Goal: Navigation & Orientation: Understand site structure

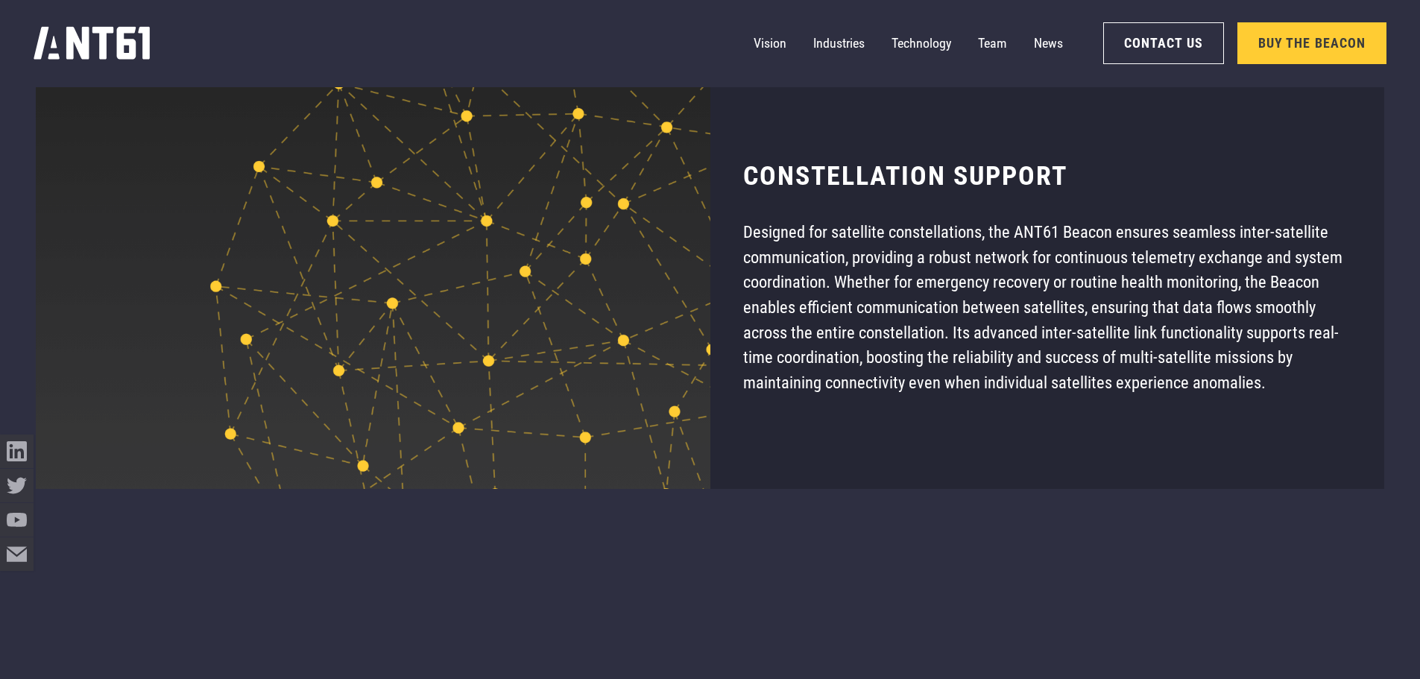
scroll to position [11482, 0]
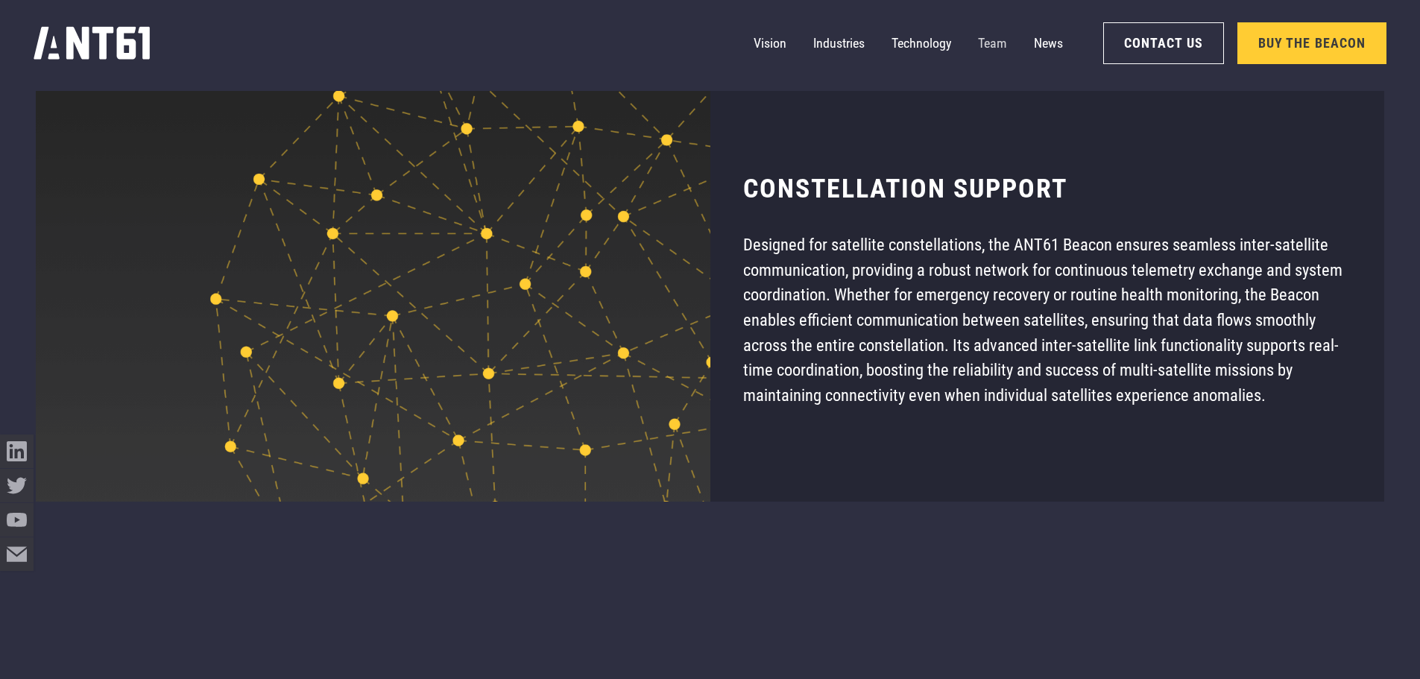
click at [982, 37] on link "Team" at bounding box center [992, 44] width 29 height 34
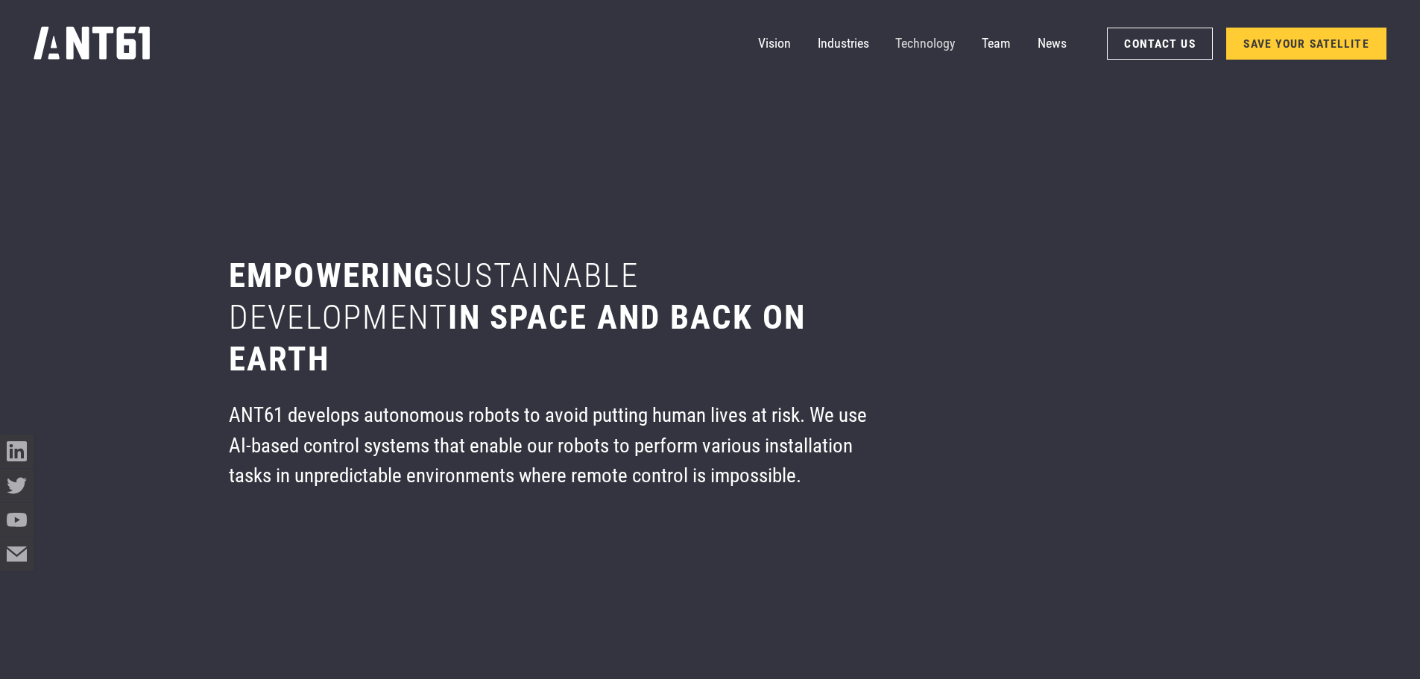
scroll to position [8148, 0]
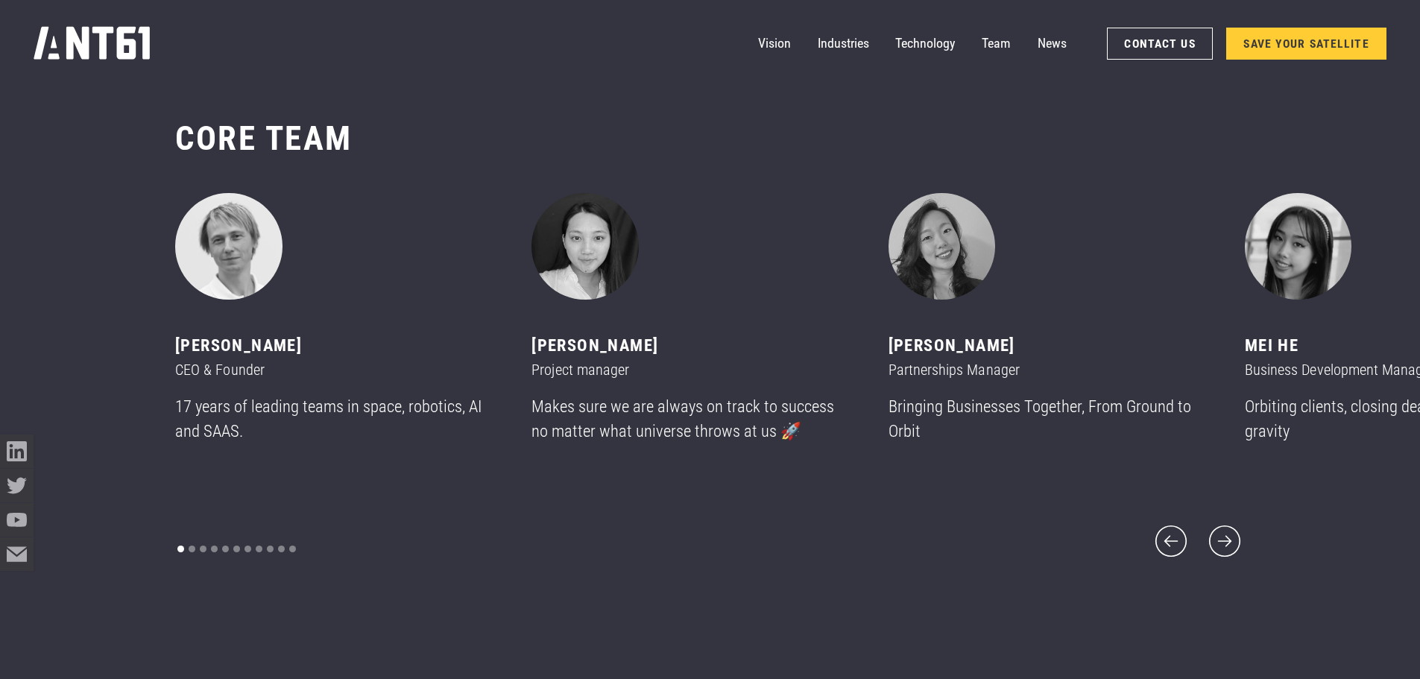
drag, startPoint x: 846, startPoint y: 236, endPoint x: 672, endPoint y: 254, distance: 175.3
click at [672, 254] on div "2 of 11" at bounding box center [689, 246] width 316 height 107
click at [1223, 525] on icon "next slide" at bounding box center [1224, 541] width 40 height 40
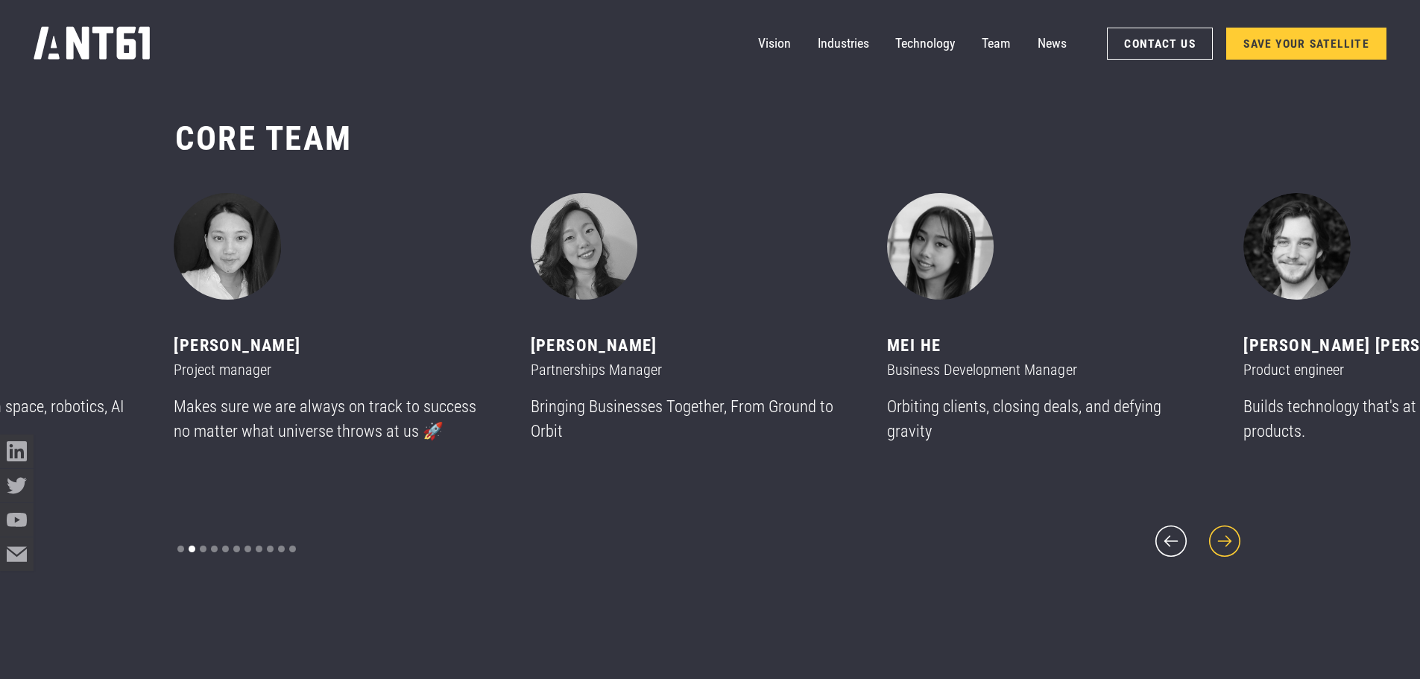
click at [1223, 525] on icon "next slide" at bounding box center [1224, 541] width 40 height 40
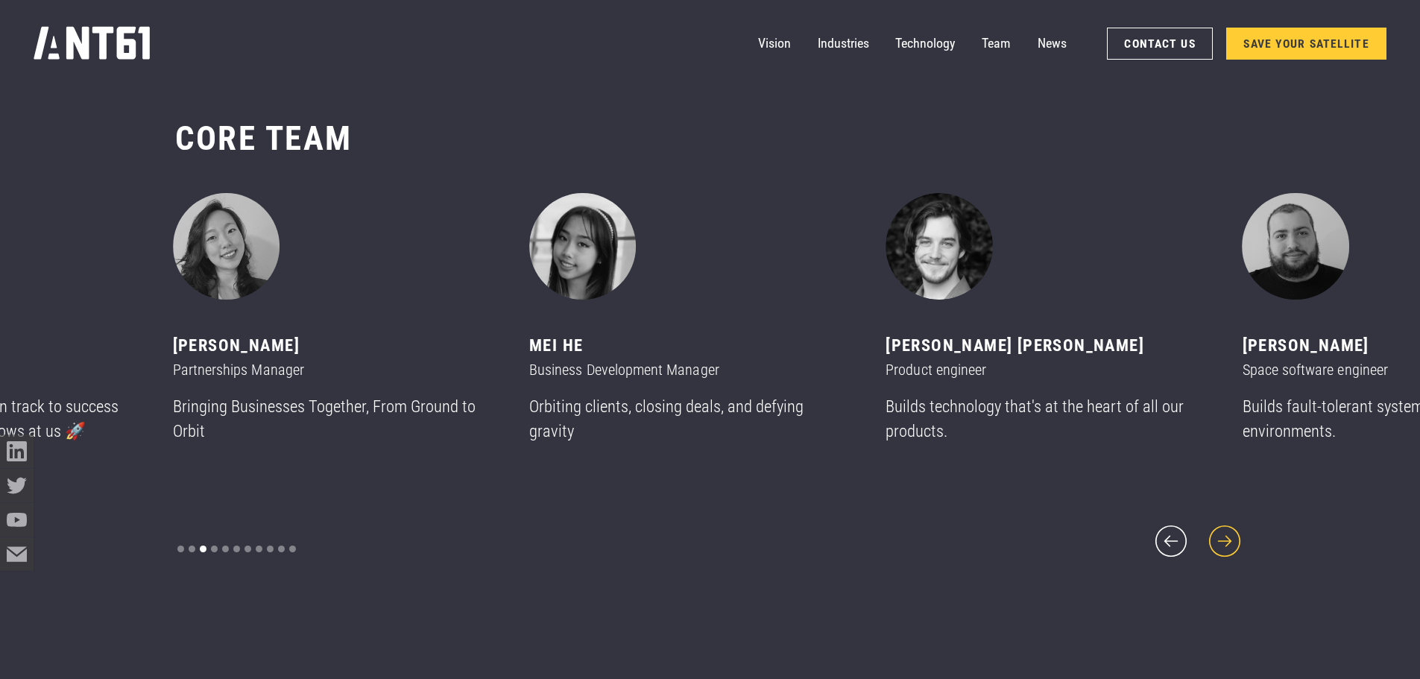
click at [1223, 525] on icon "next slide" at bounding box center [1224, 541] width 40 height 40
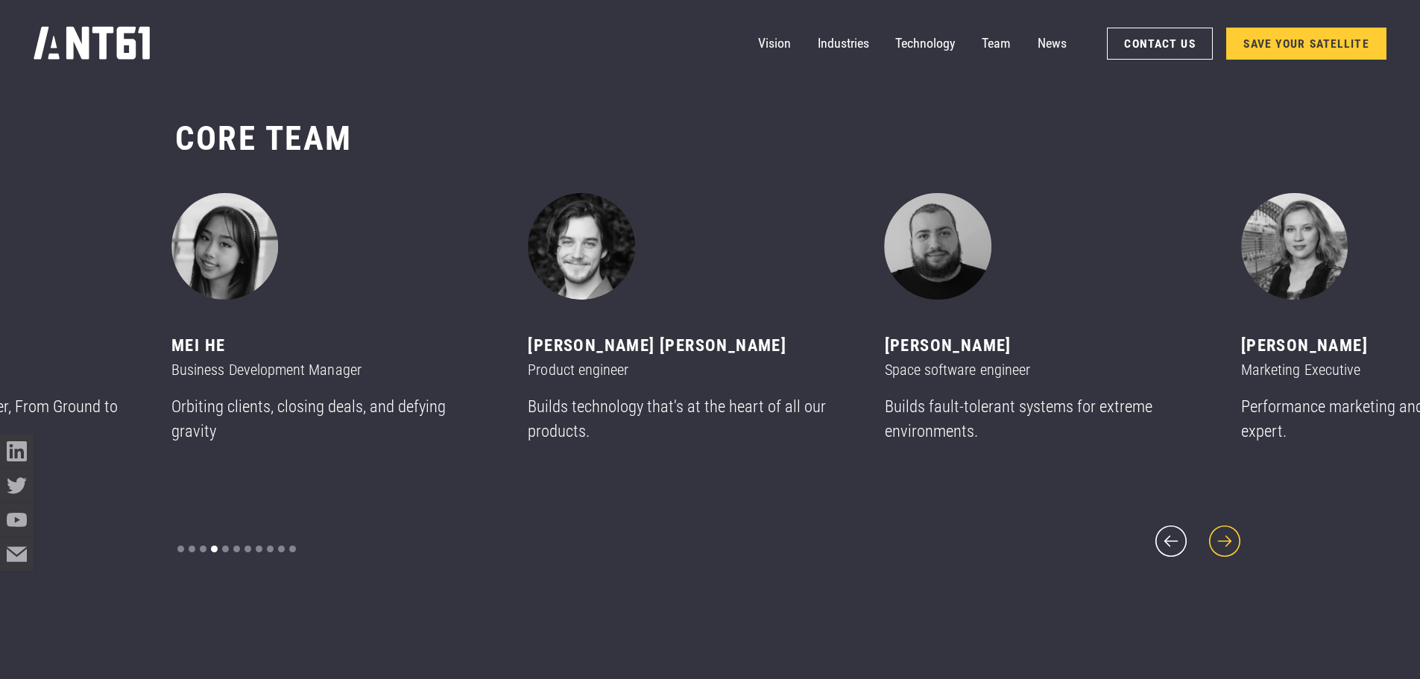
click at [1222, 525] on icon "next slide" at bounding box center [1224, 541] width 40 height 40
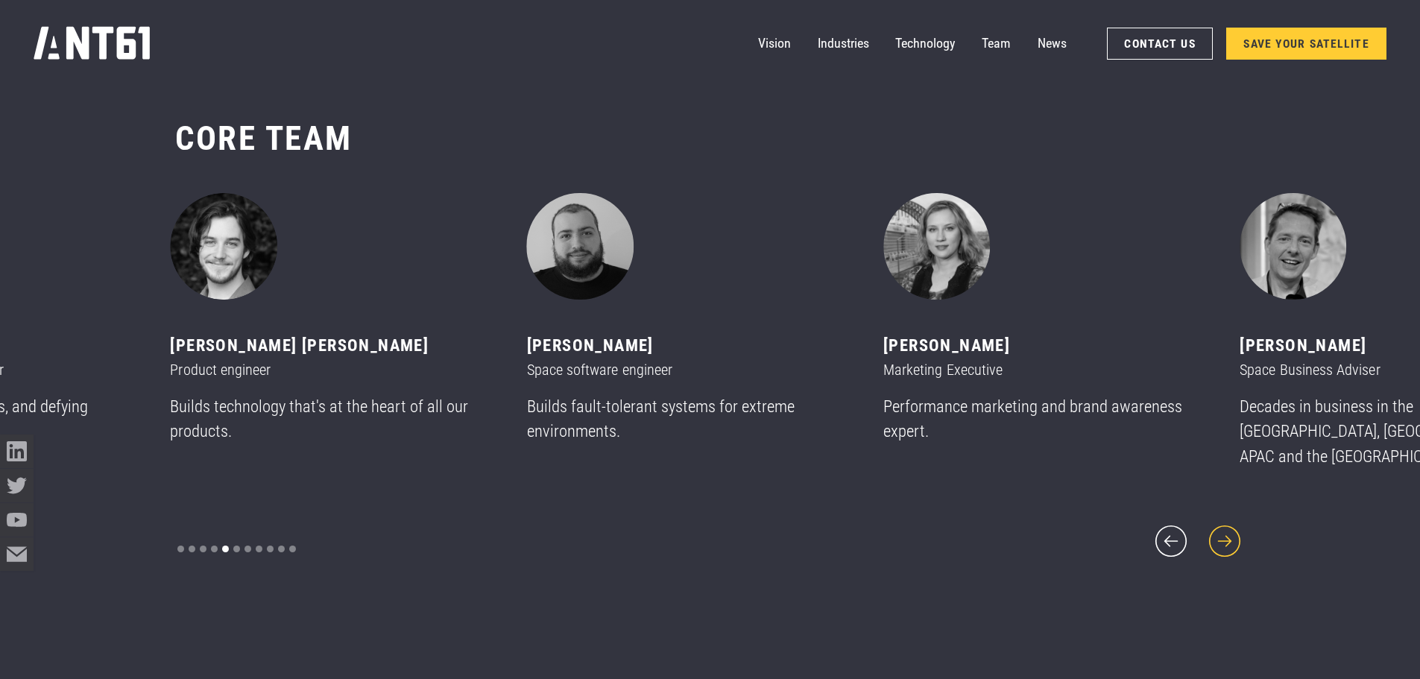
click at [1222, 525] on icon "next slide" at bounding box center [1224, 541] width 40 height 40
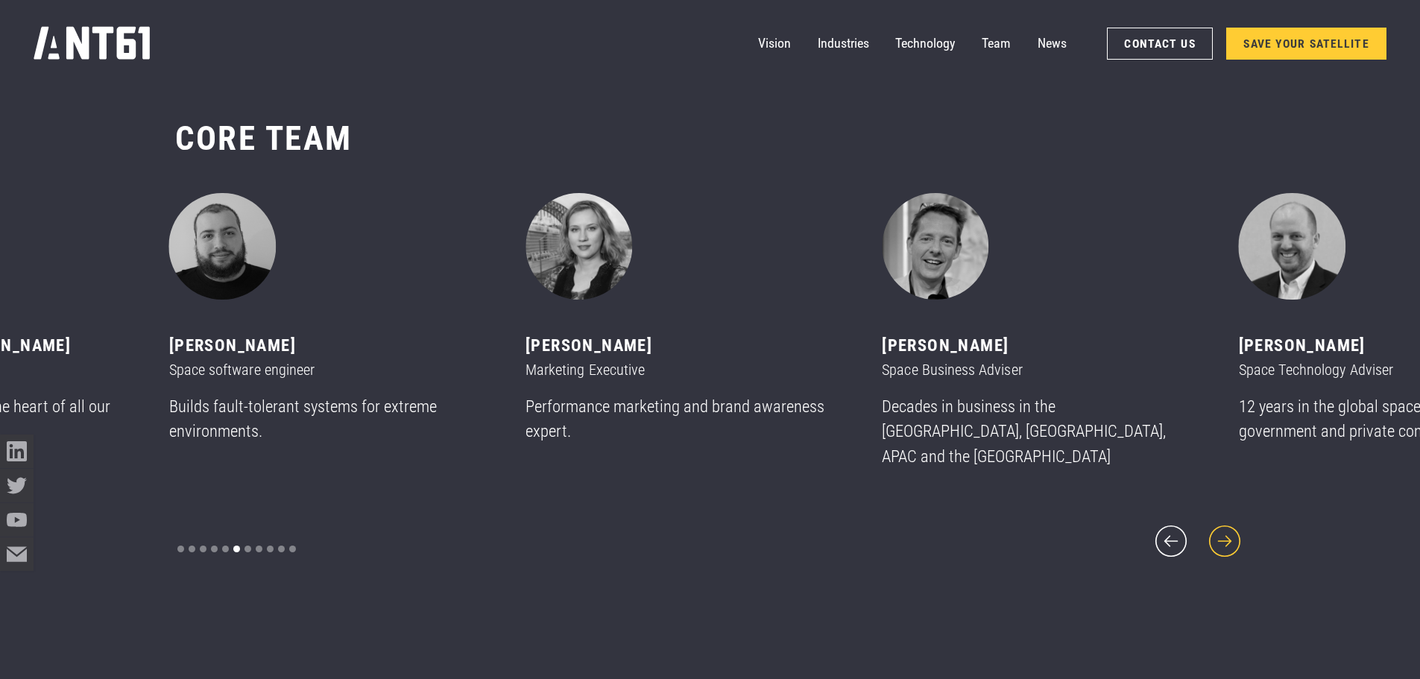
click at [1222, 524] on icon "next slide" at bounding box center [1224, 541] width 40 height 40
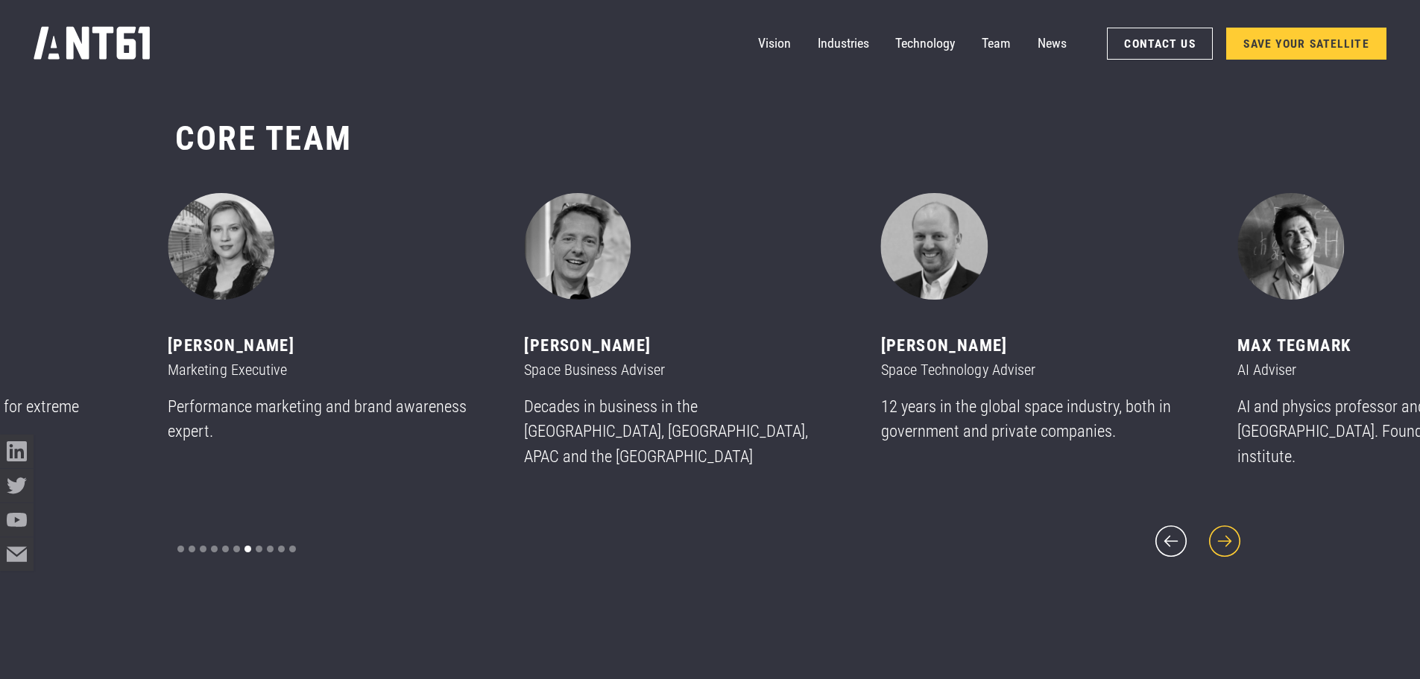
click at [1222, 524] on icon "next slide" at bounding box center [1224, 541] width 40 height 40
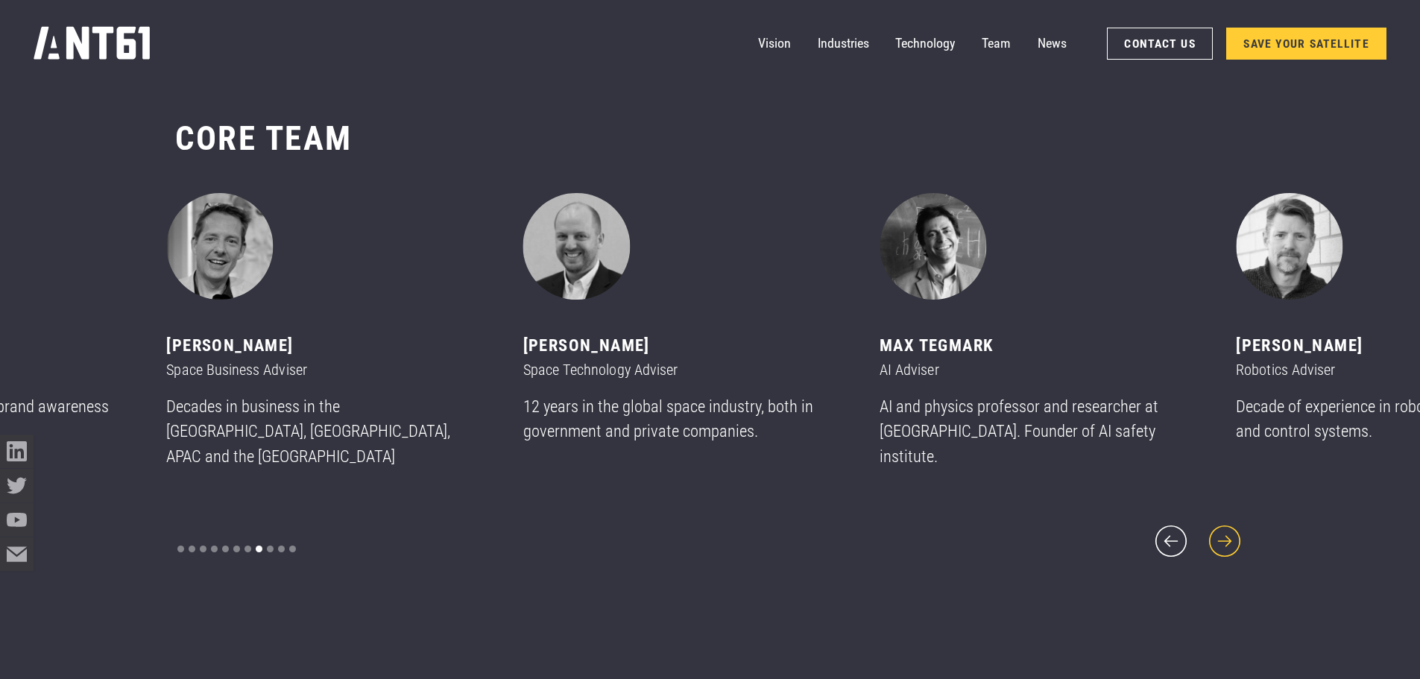
click at [1219, 524] on icon "next slide" at bounding box center [1224, 541] width 40 height 40
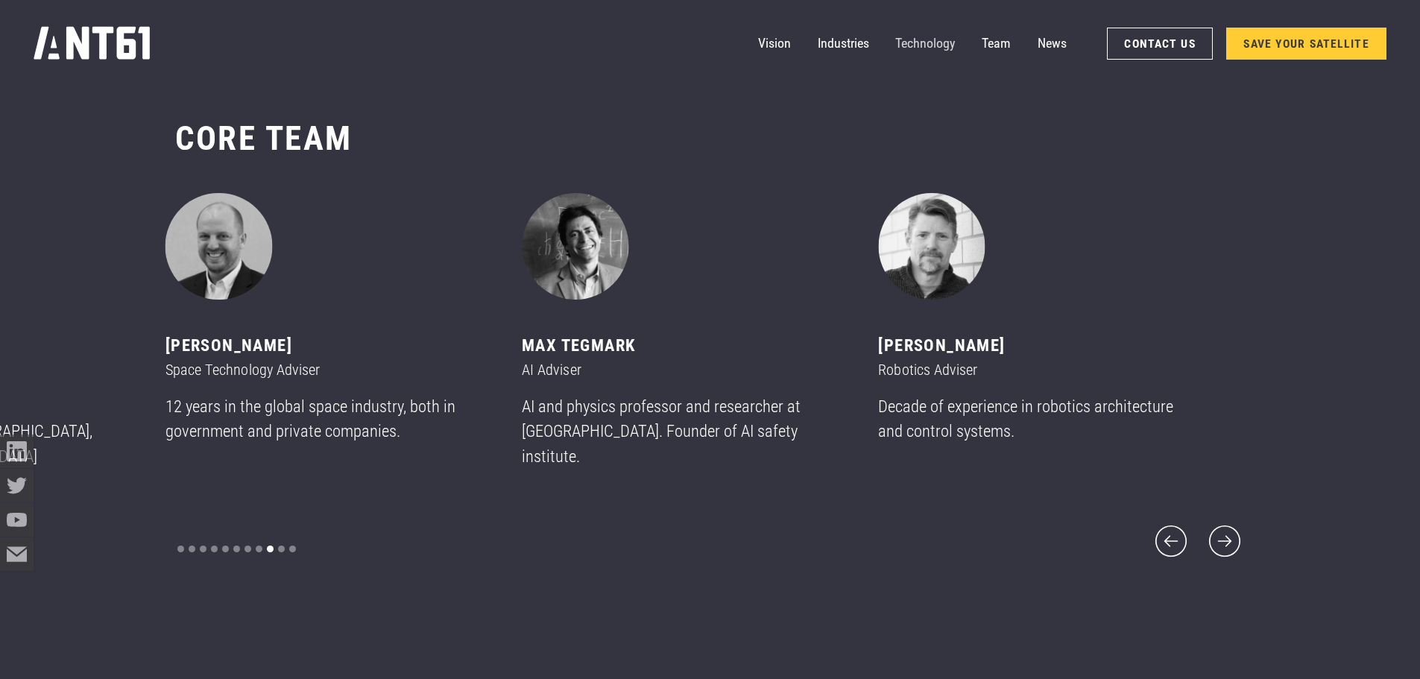
click at [947, 48] on link "Technology" at bounding box center [925, 44] width 60 height 34
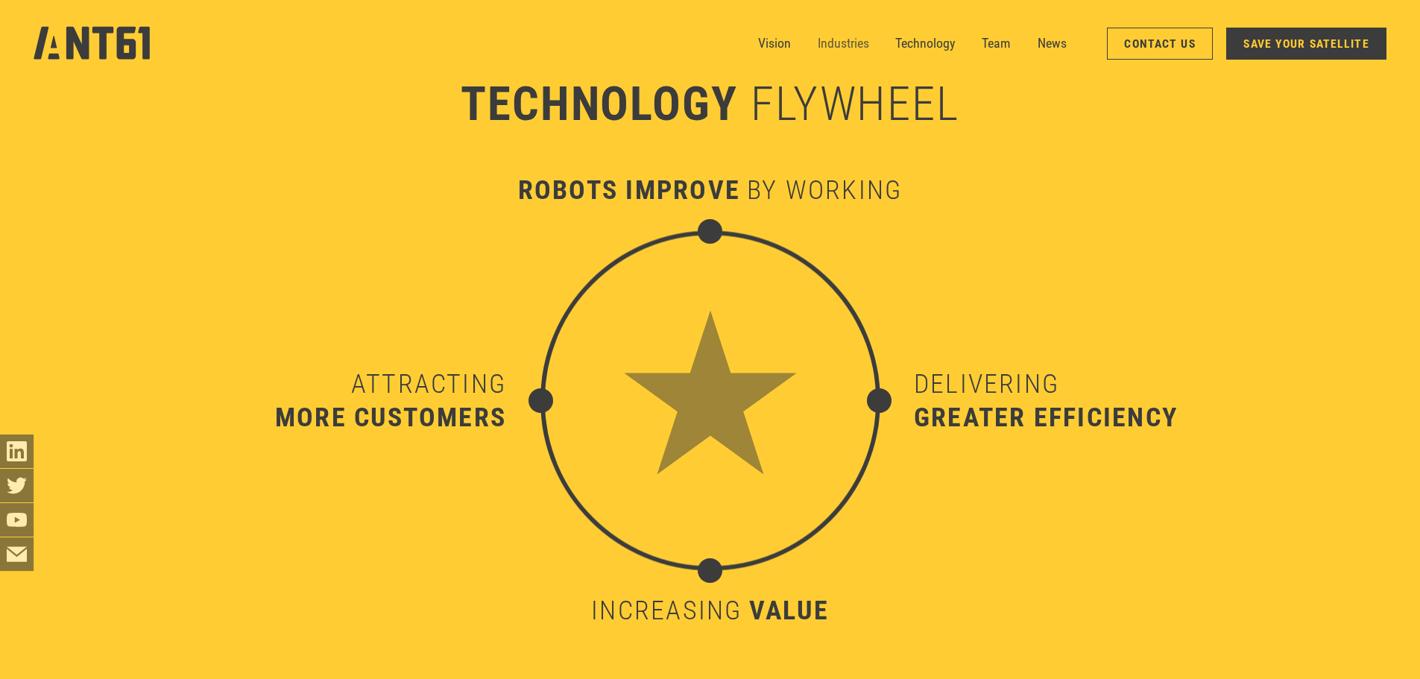
scroll to position [6703, 0]
click at [1002, 37] on link "Team" at bounding box center [996, 44] width 29 height 34
click at [835, 42] on link "Industries" at bounding box center [843, 44] width 51 height 34
click at [933, 40] on link "Technology" at bounding box center [925, 44] width 60 height 34
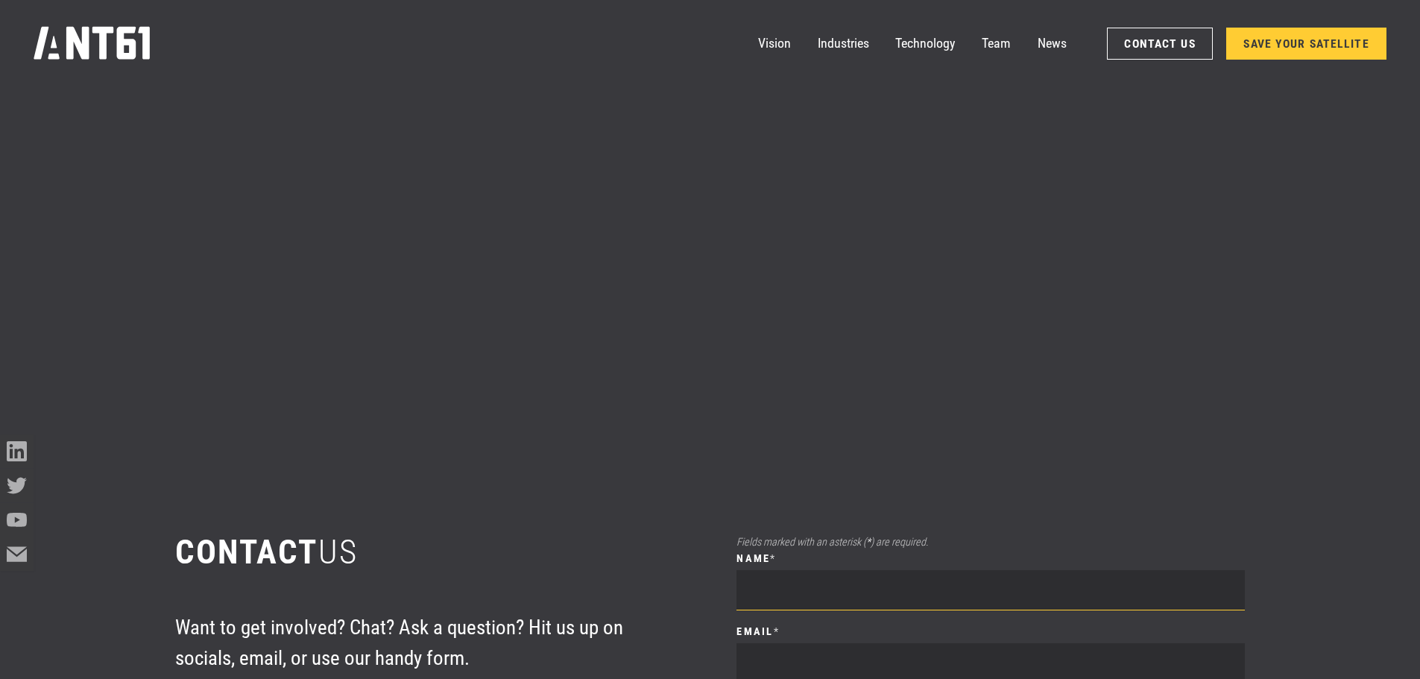
scroll to position [9495, 0]
